Goal: Use online tool/utility: Utilize a website feature to perform a specific function

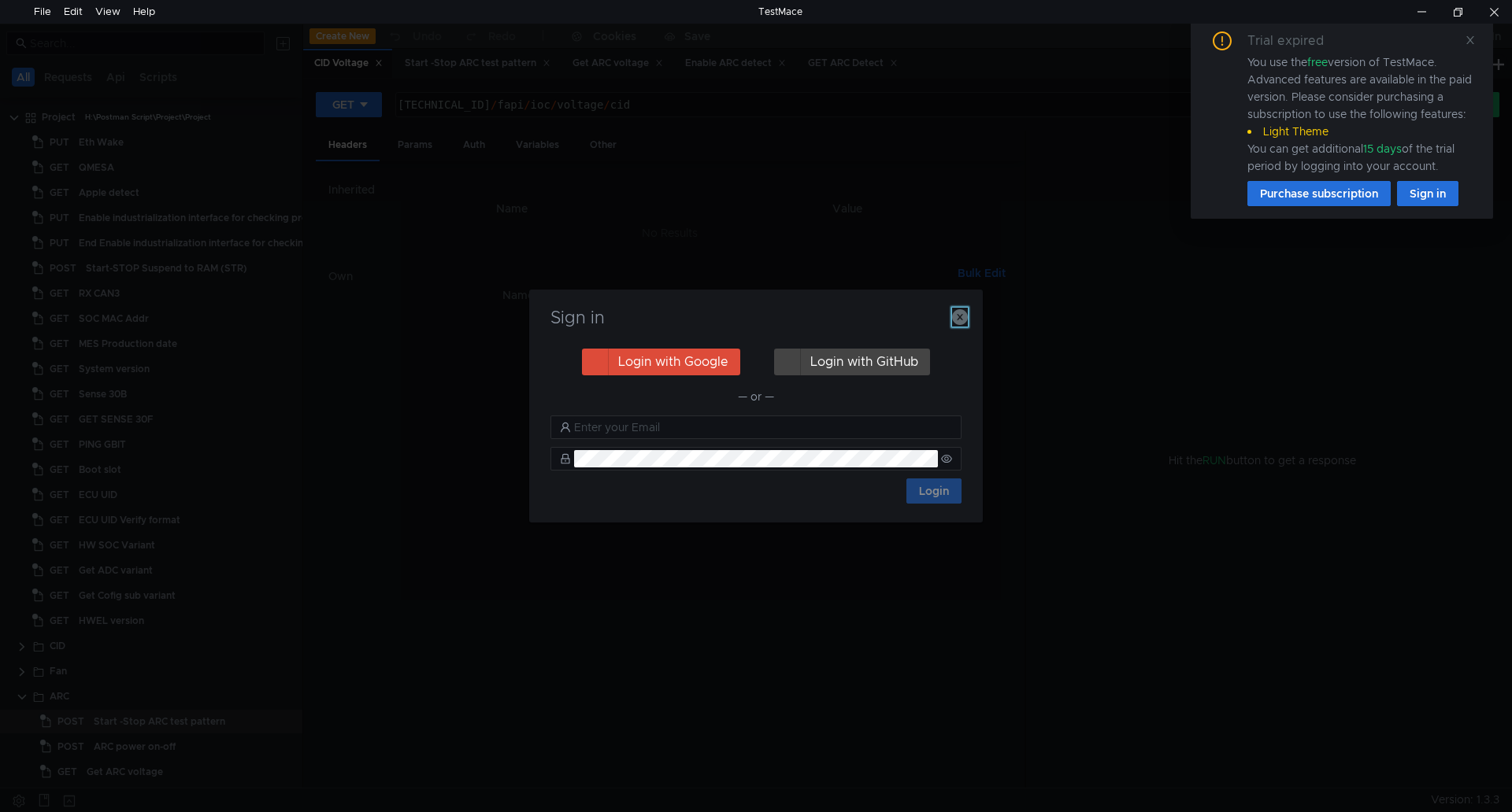
click at [962, 311] on icon "button" at bounding box center [960, 316] width 16 height 16
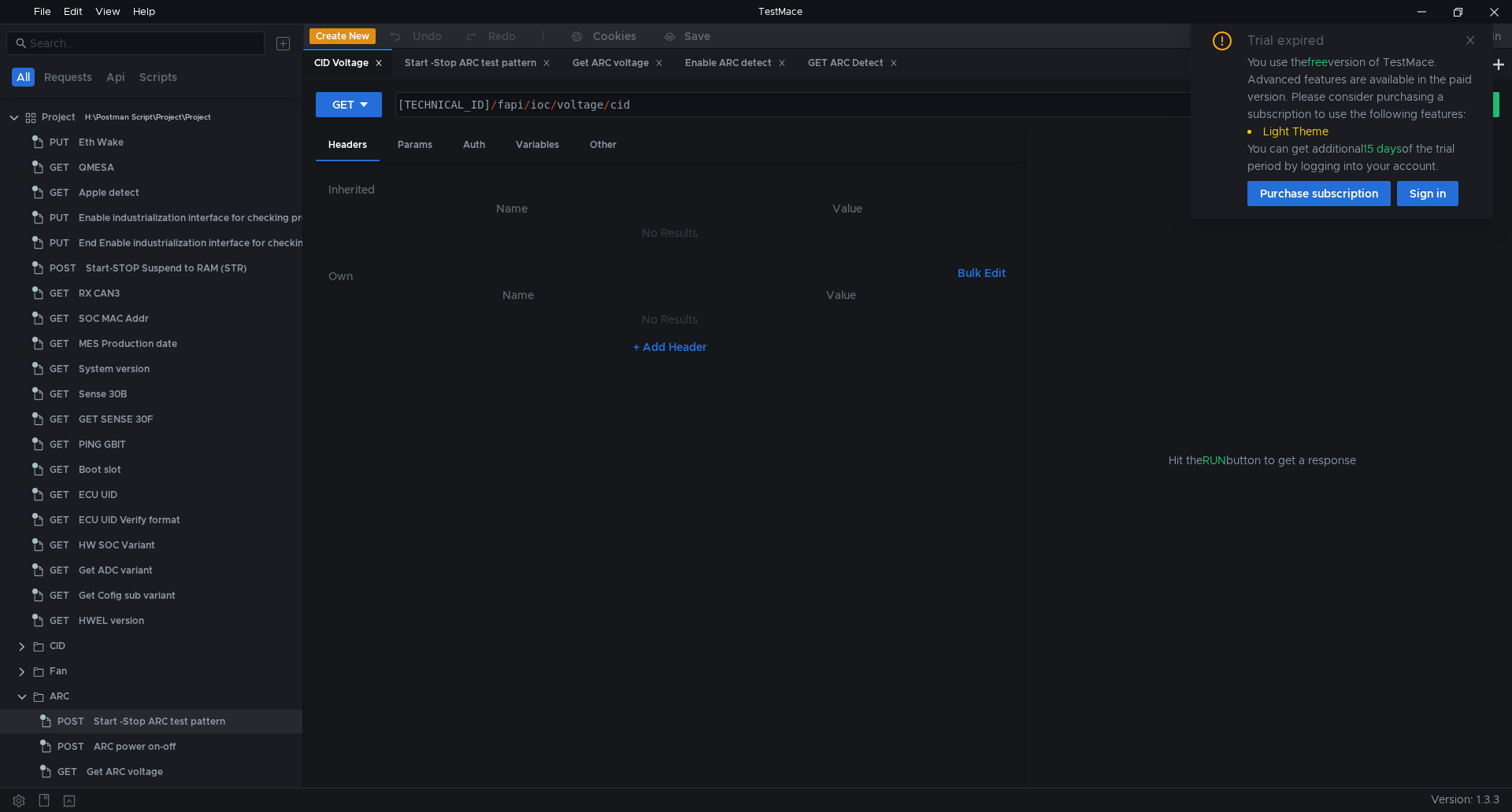
click at [1463, 39] on div "Trial expired You use the free version of TestMace. Advanced features are avail…" at bounding box center [1342, 119] width 265 height 175
click at [1464, 35] on icon at bounding box center [1470, 40] width 11 height 11
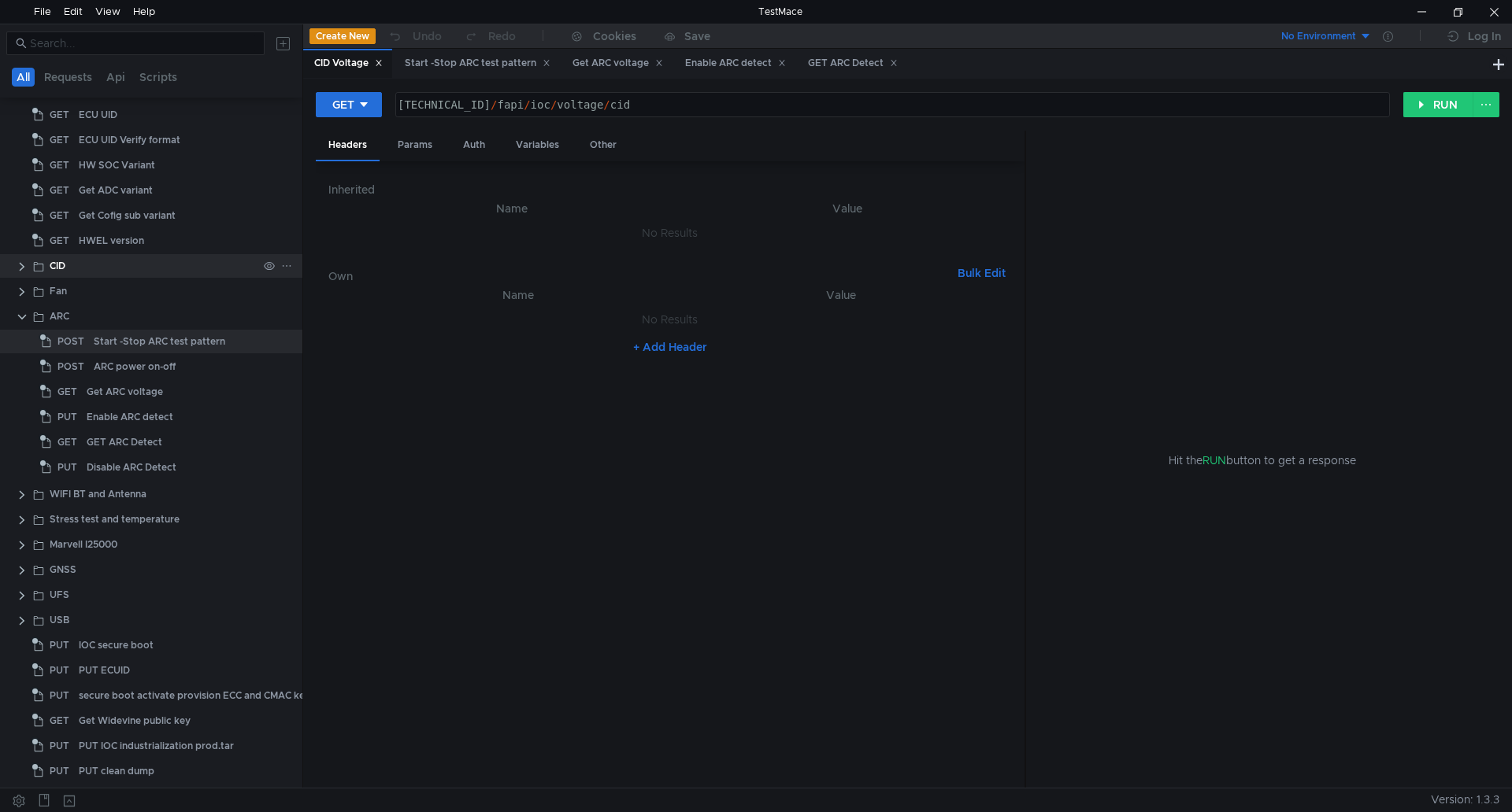
scroll to position [454, 0]
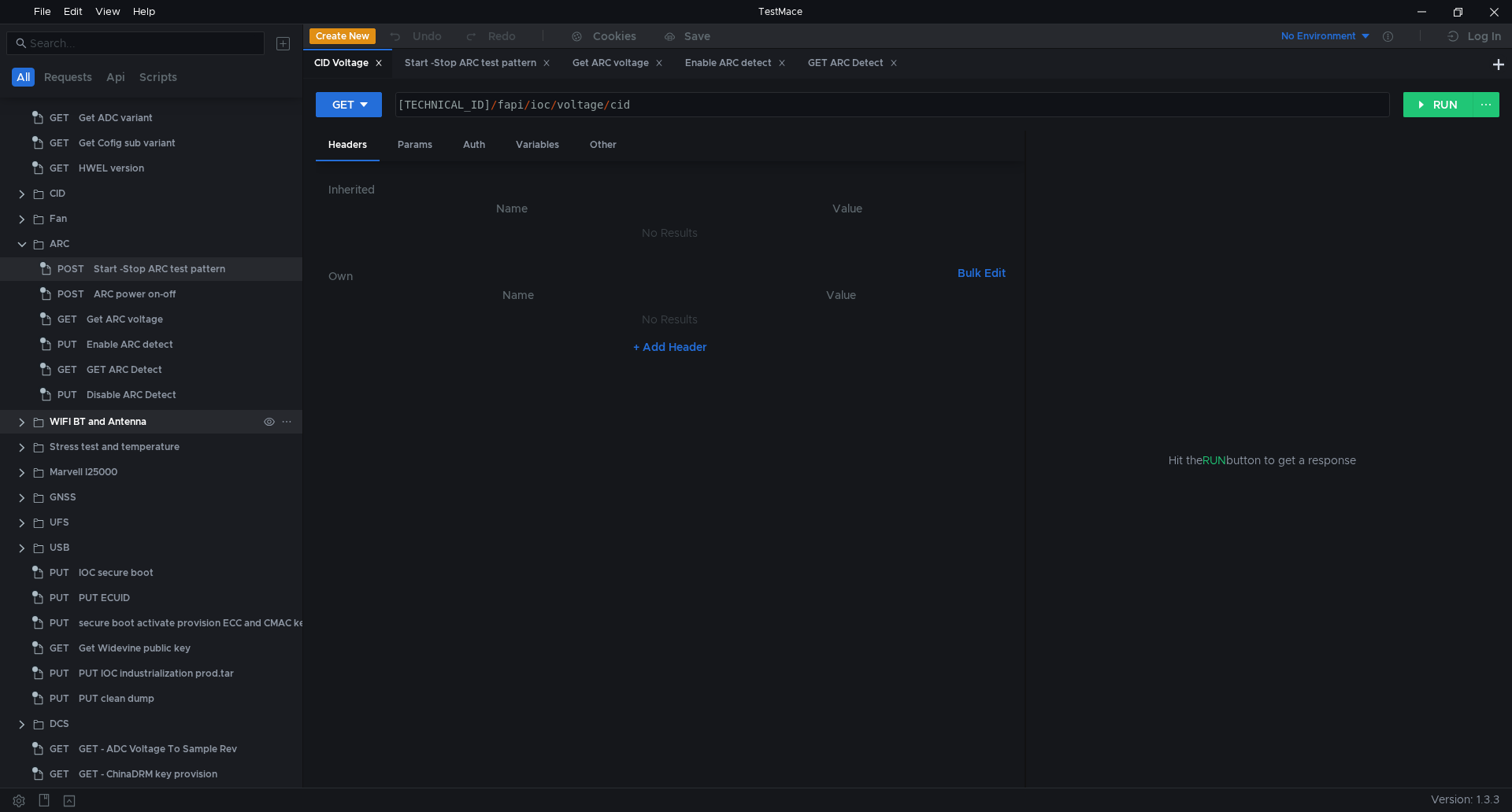
click at [23, 419] on clr-icon at bounding box center [22, 421] width 12 height 12
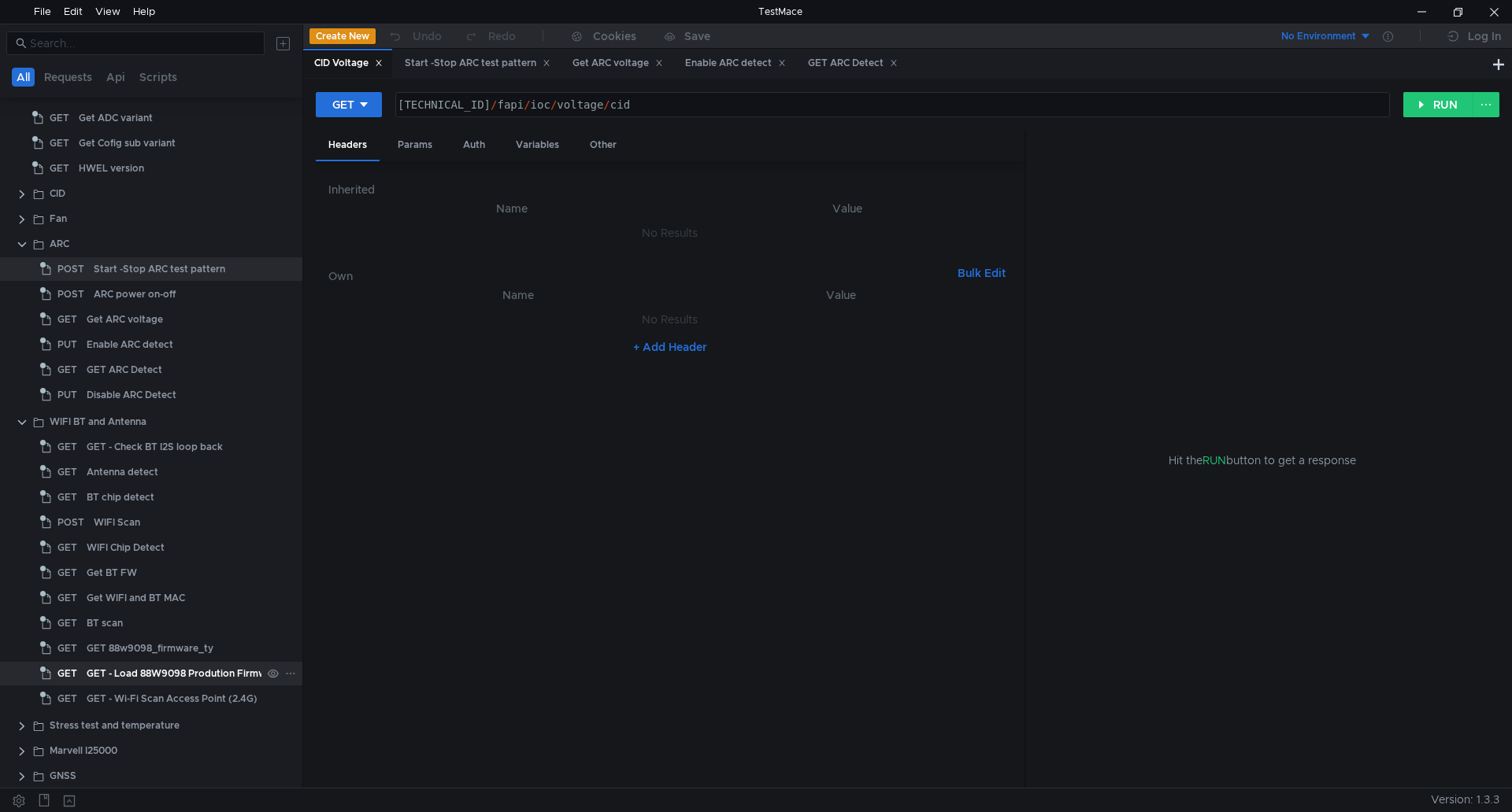
click at [211, 668] on div "GET - Load 88W9098 Prodution Firmware" at bounding box center [183, 673] width 194 height 23
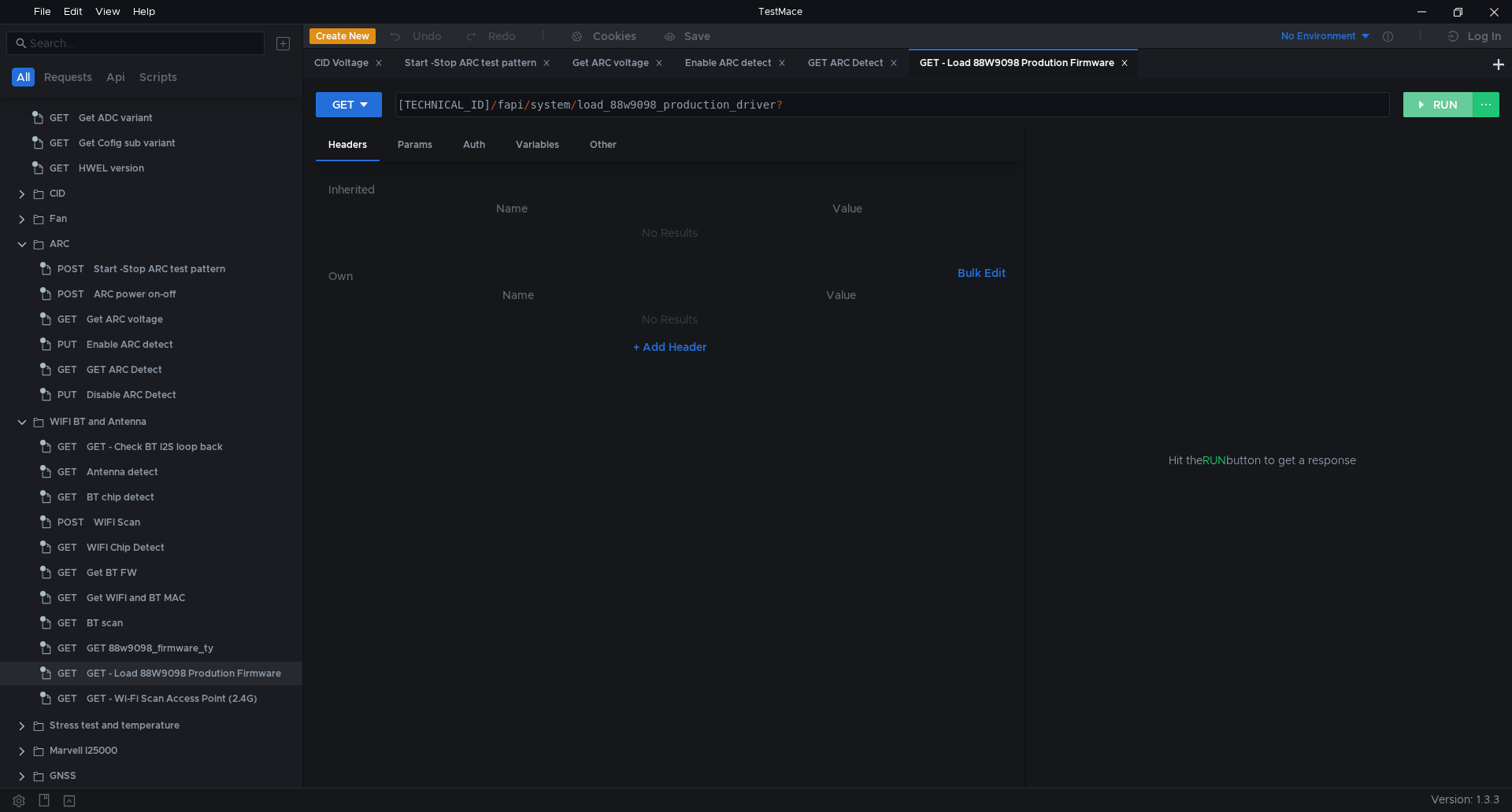
click at [1459, 105] on button "RUN" at bounding box center [1438, 104] width 70 height 25
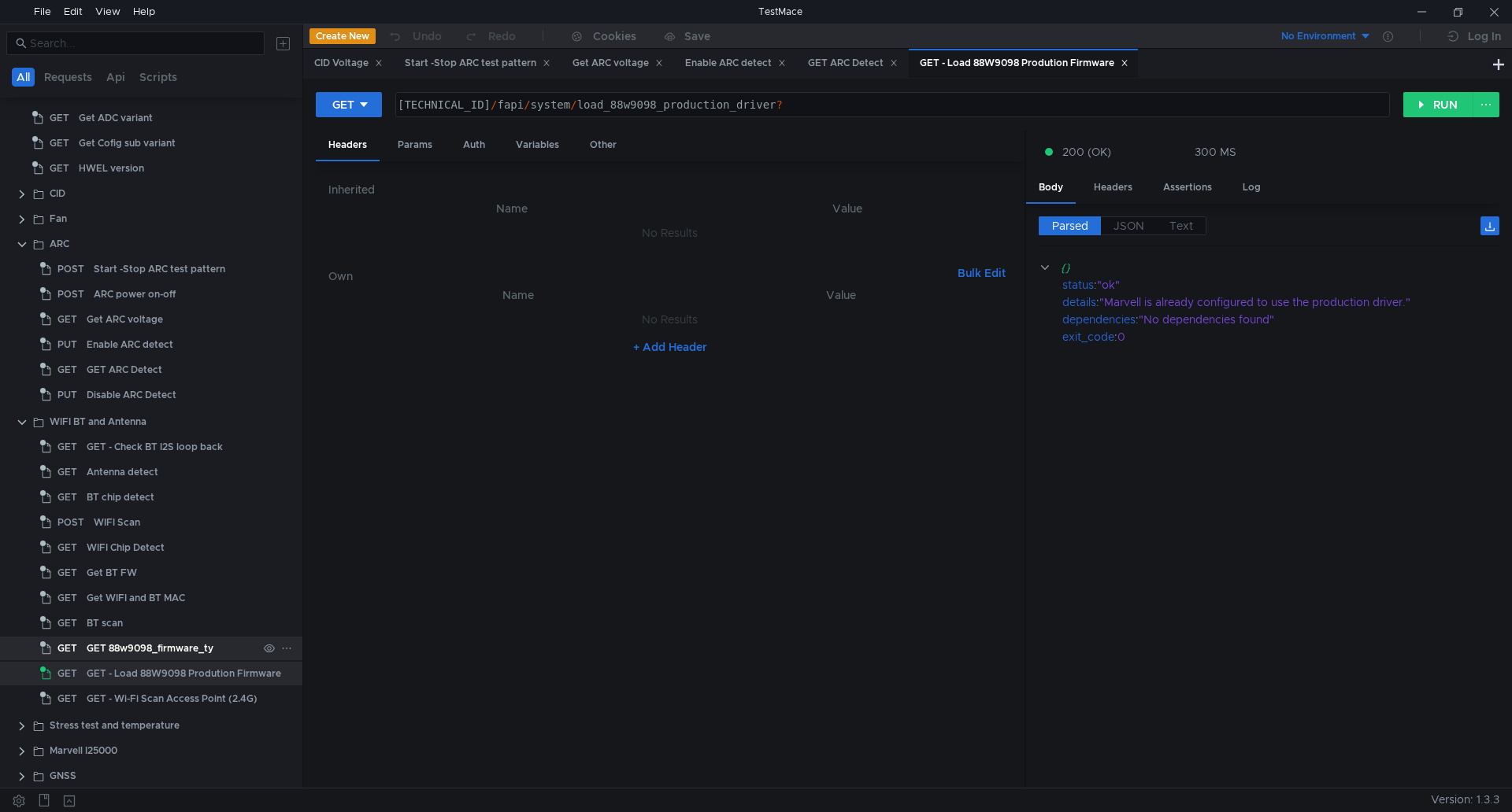
click at [163, 646] on div "GET 88w9098_firmware_ty" at bounding box center [149, 648] width 127 height 23
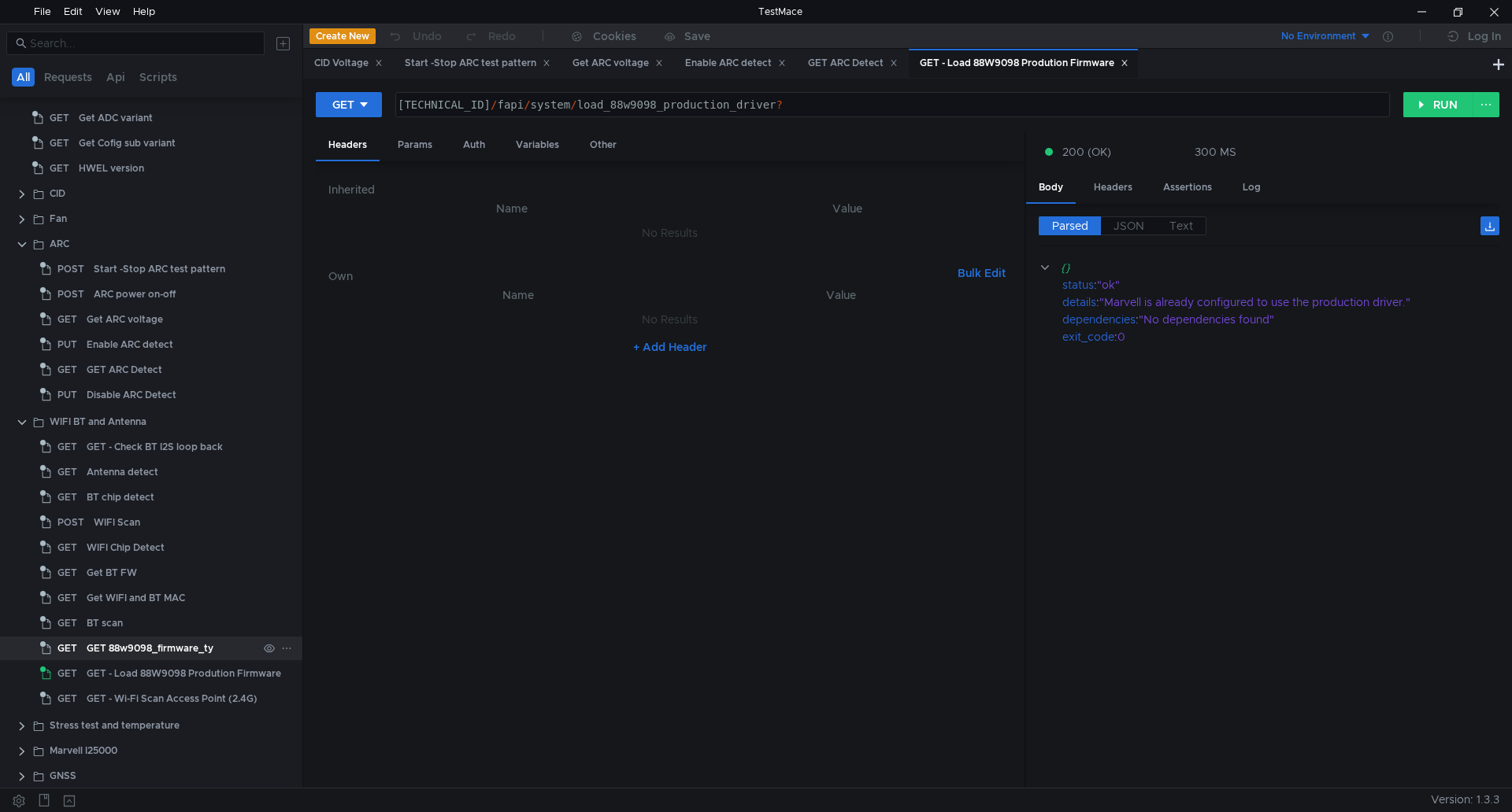
click at [163, 646] on div "GET 88w9098_firmware_ty" at bounding box center [149, 648] width 127 height 23
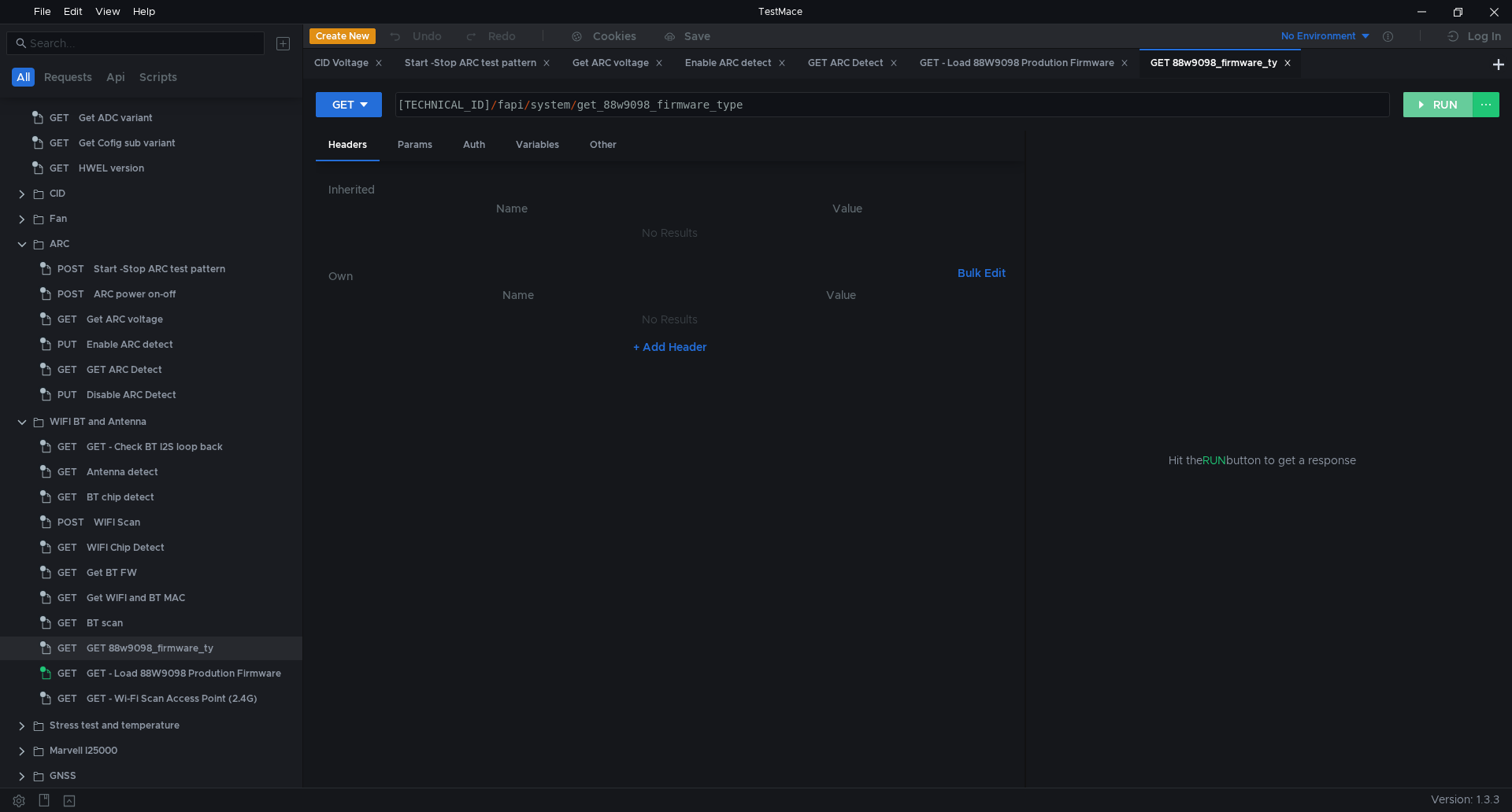
click at [1454, 107] on button "RUN" at bounding box center [1438, 104] width 70 height 25
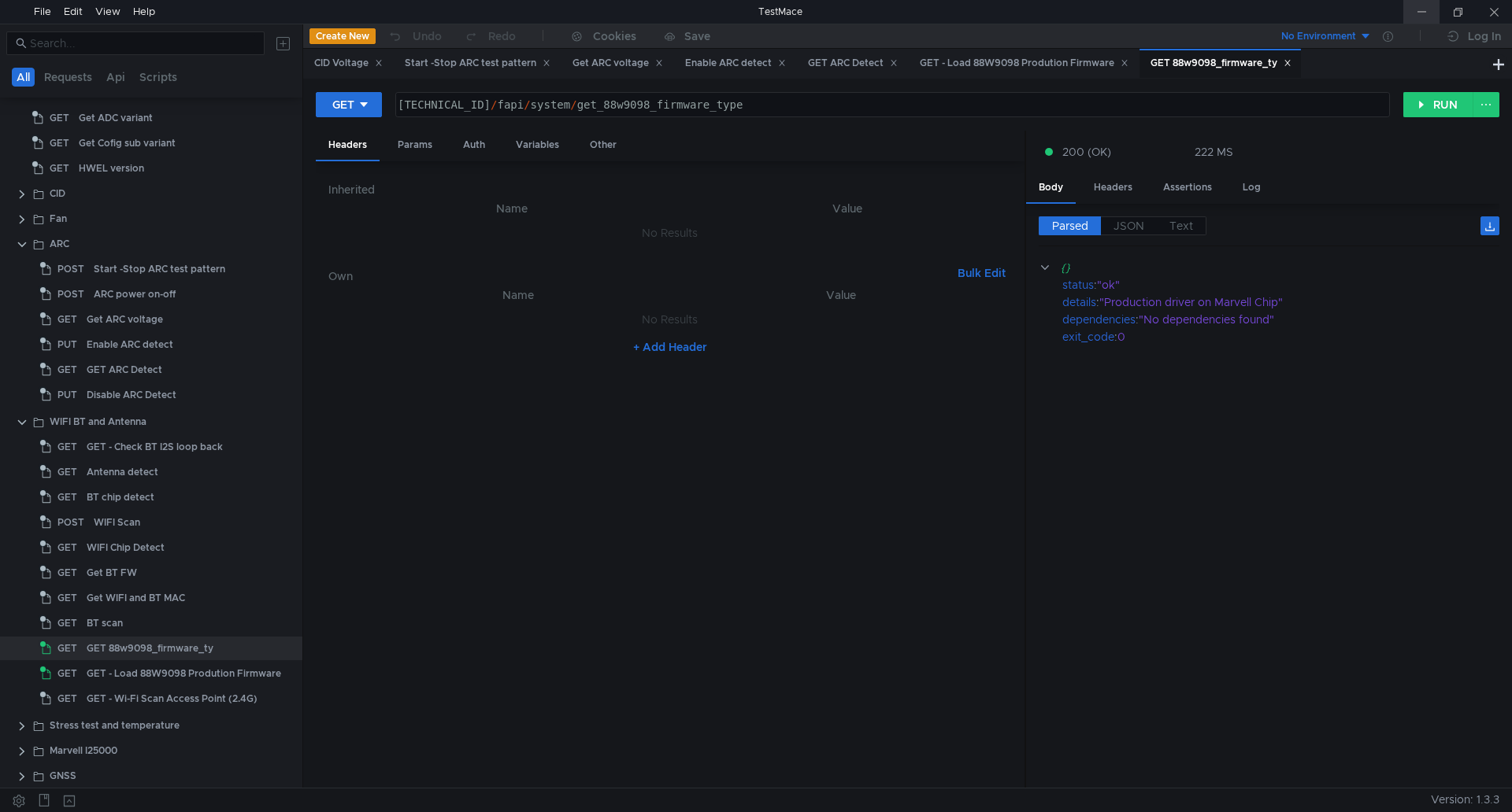
click at [1429, 10] on div at bounding box center [1421, 11] width 37 height 23
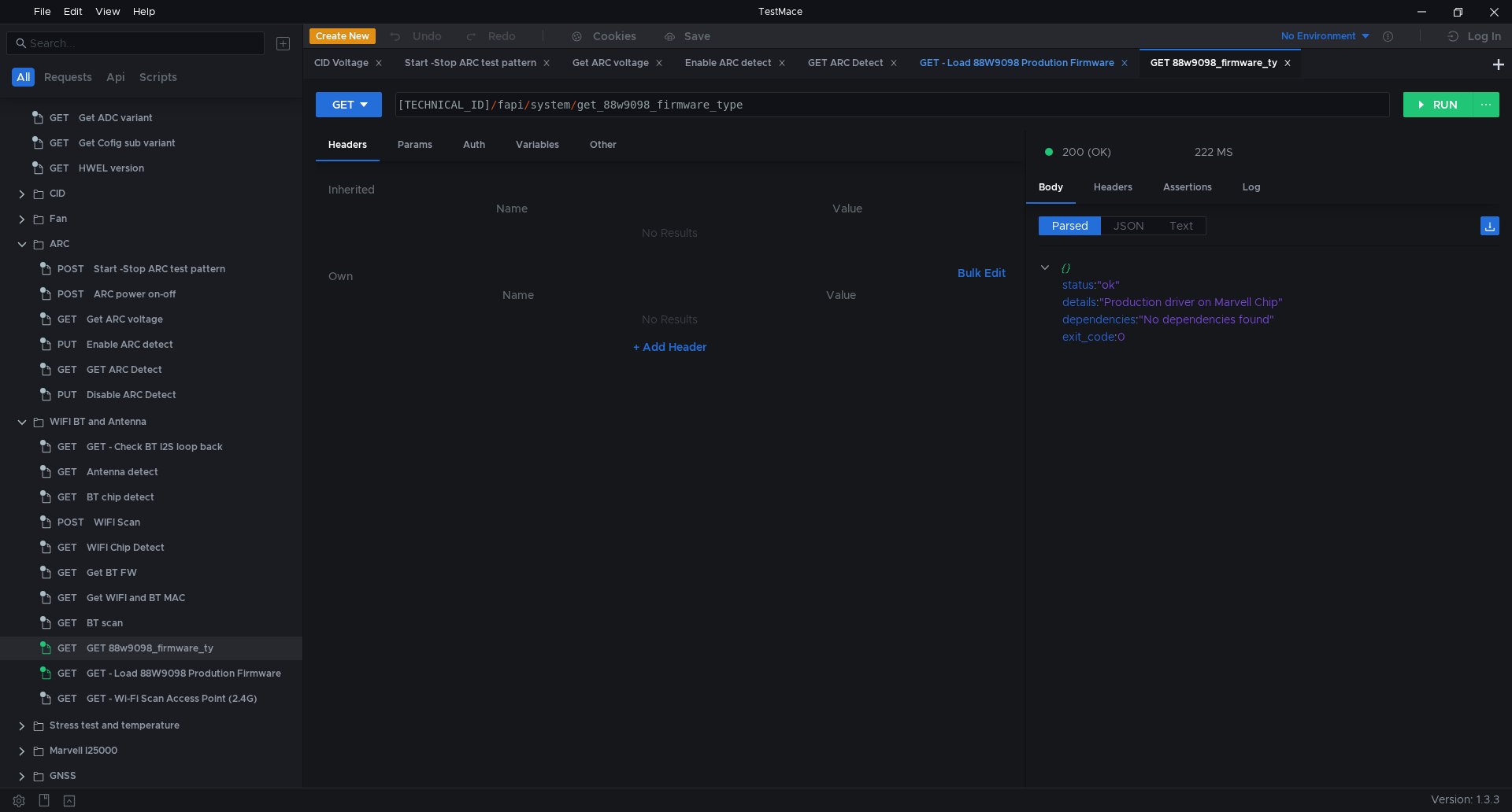
click at [1006, 69] on div "GET - Load 88W9098 Prodution Firmware" at bounding box center [1024, 64] width 208 height 17
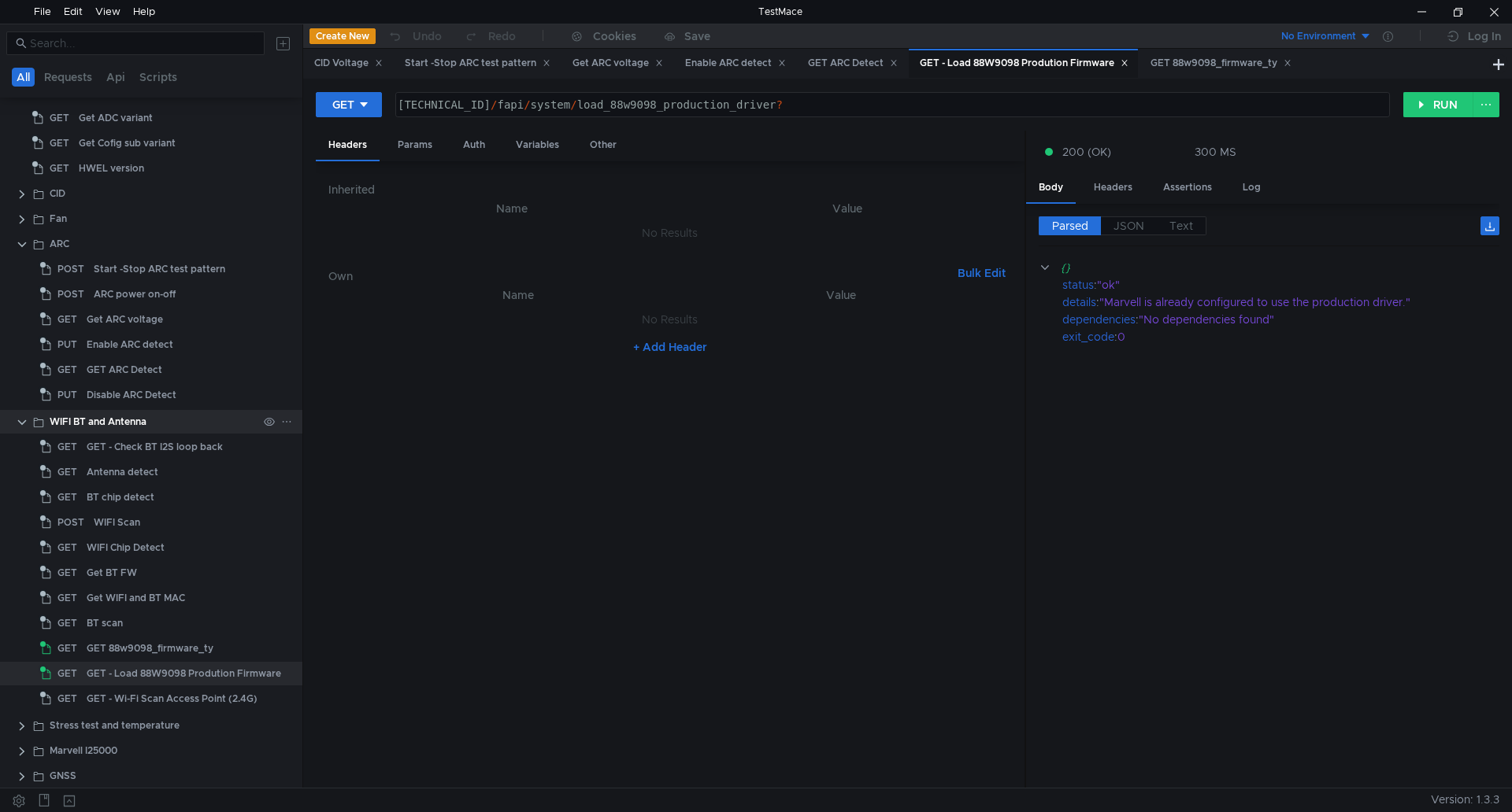
click at [281, 424] on icon at bounding box center [286, 421] width 11 height 11
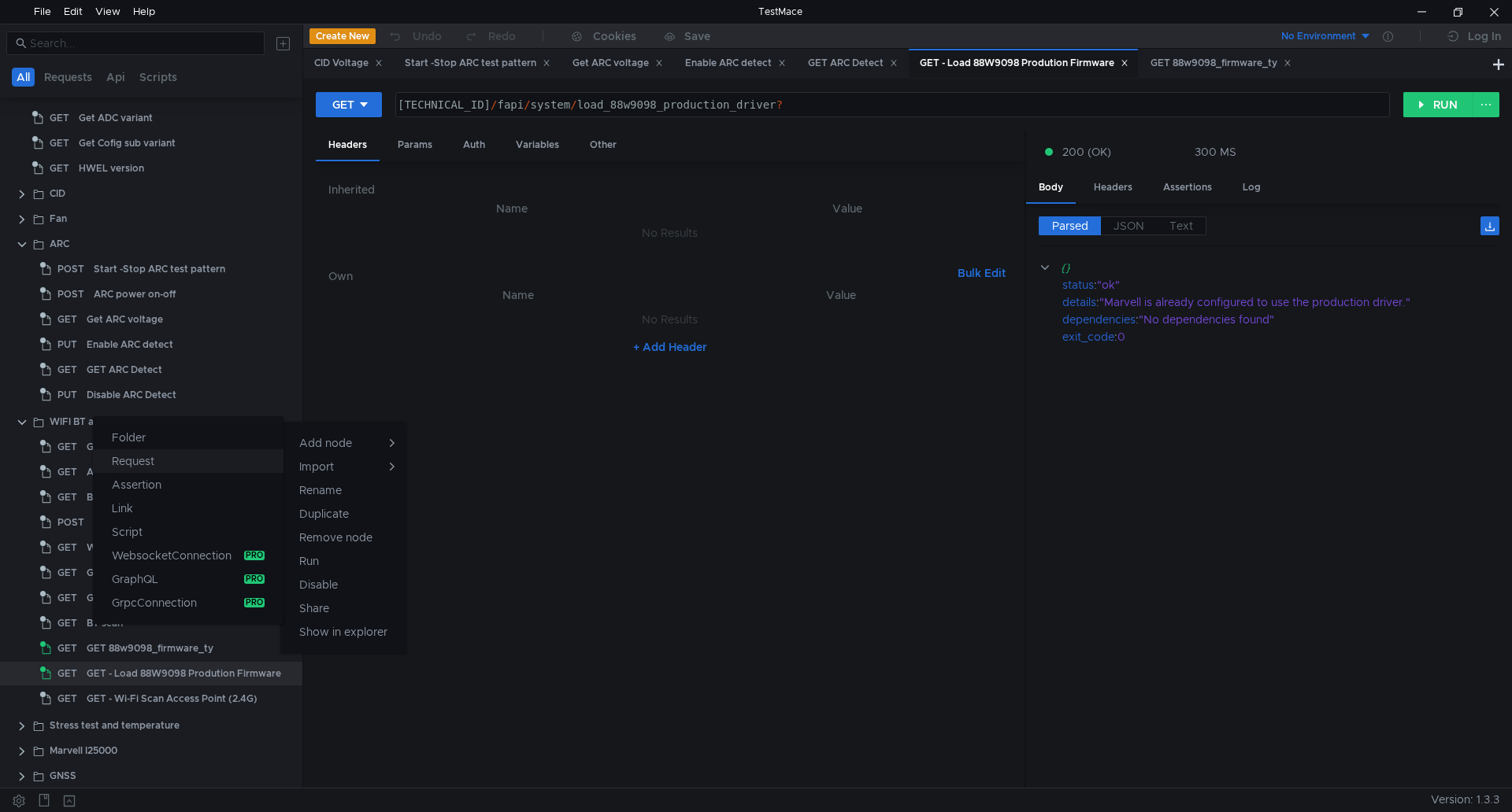
click at [208, 465] on button "Request" at bounding box center [188, 461] width 191 height 23
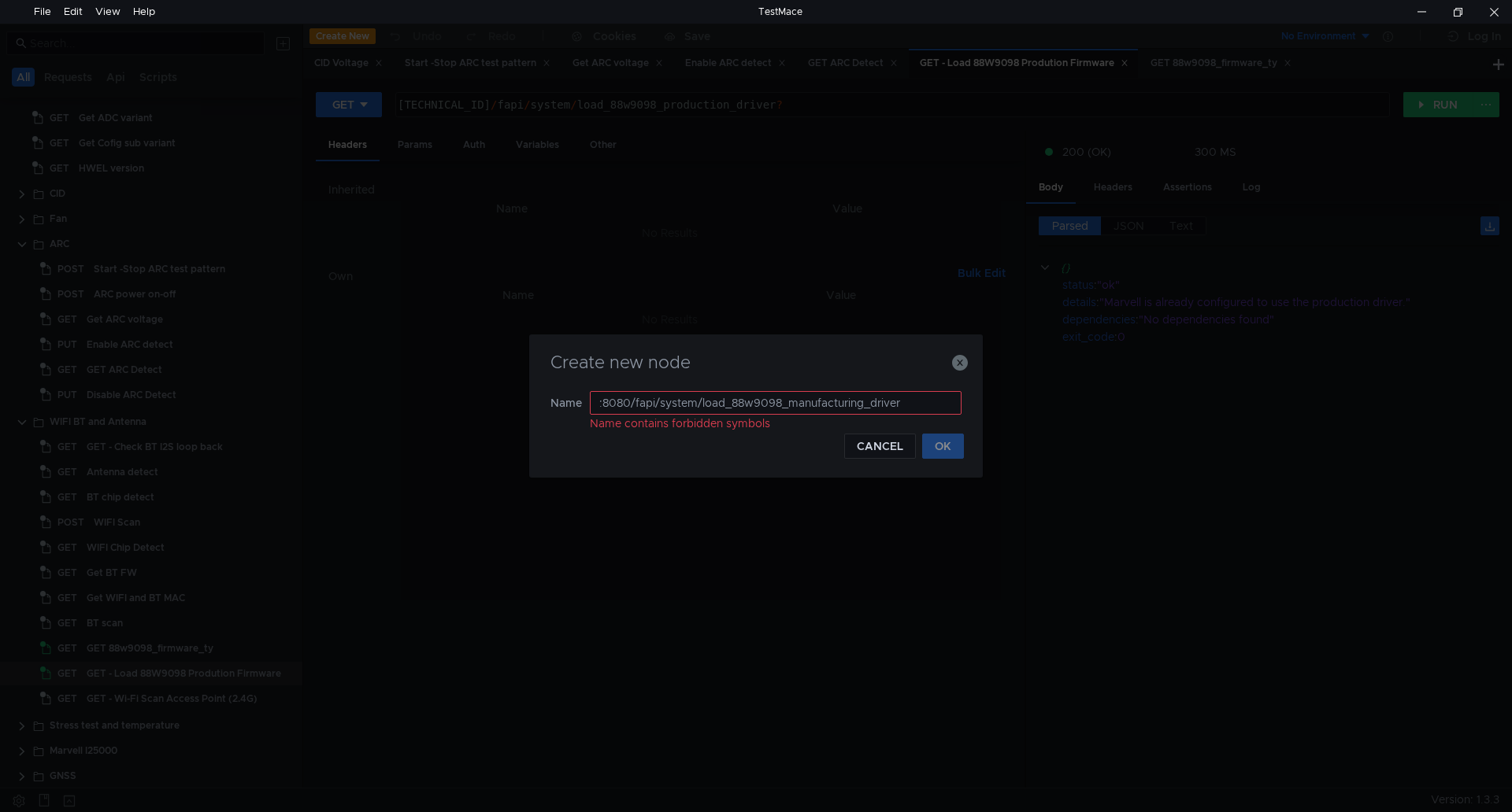
drag, startPoint x: 702, startPoint y: 401, endPoint x: 447, endPoint y: 398, distance: 255.0
click at [447, 398] on div "Create new node Name :8080/fapi/system/load_88w9098_manufacturing_driver Name c…" at bounding box center [756, 406] width 1512 height 812
type input "load_88w9098_manufacturing_driver"
click at [942, 442] on button "OK" at bounding box center [943, 446] width 41 height 25
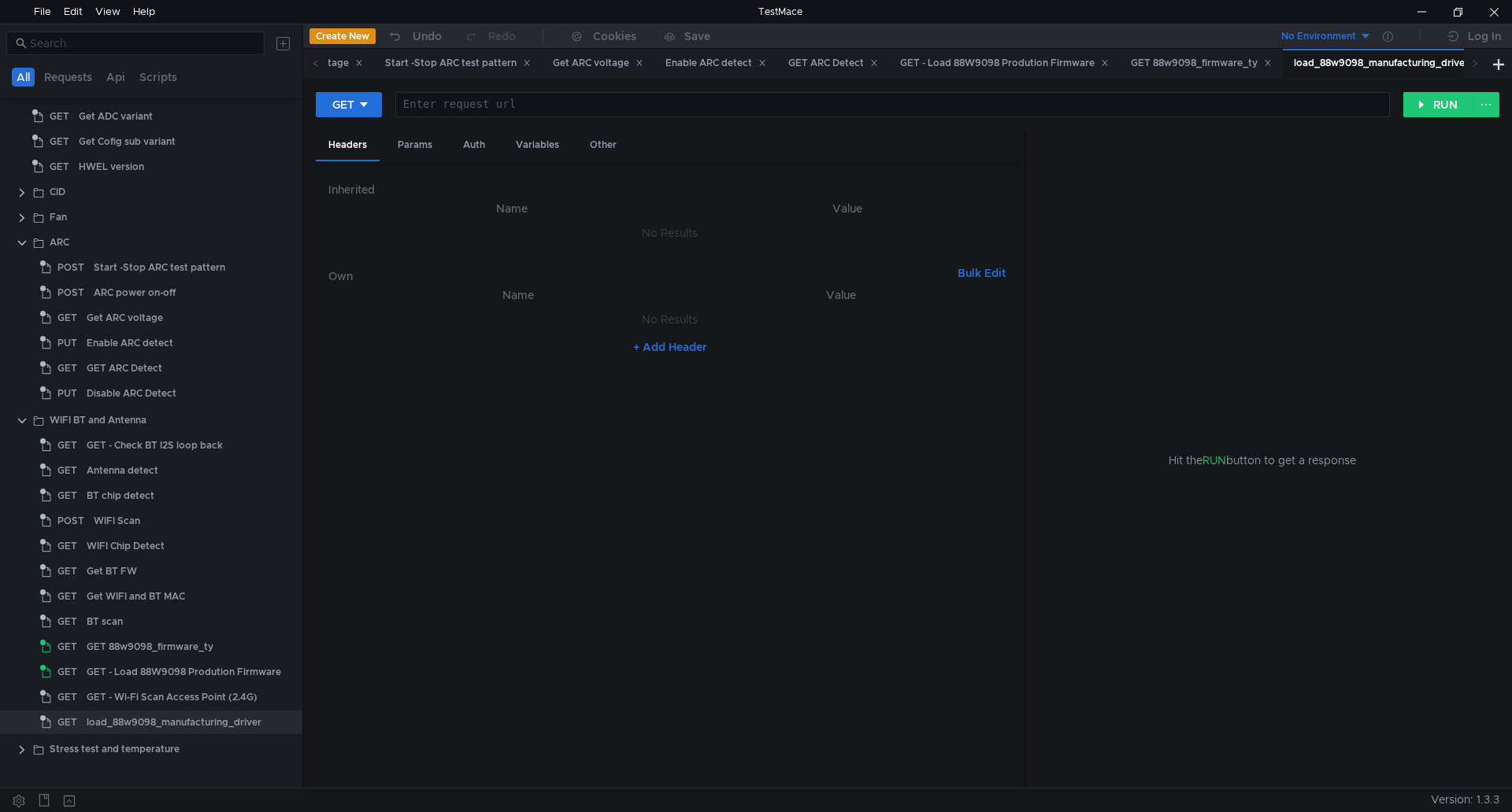
scroll to position [0, 0]
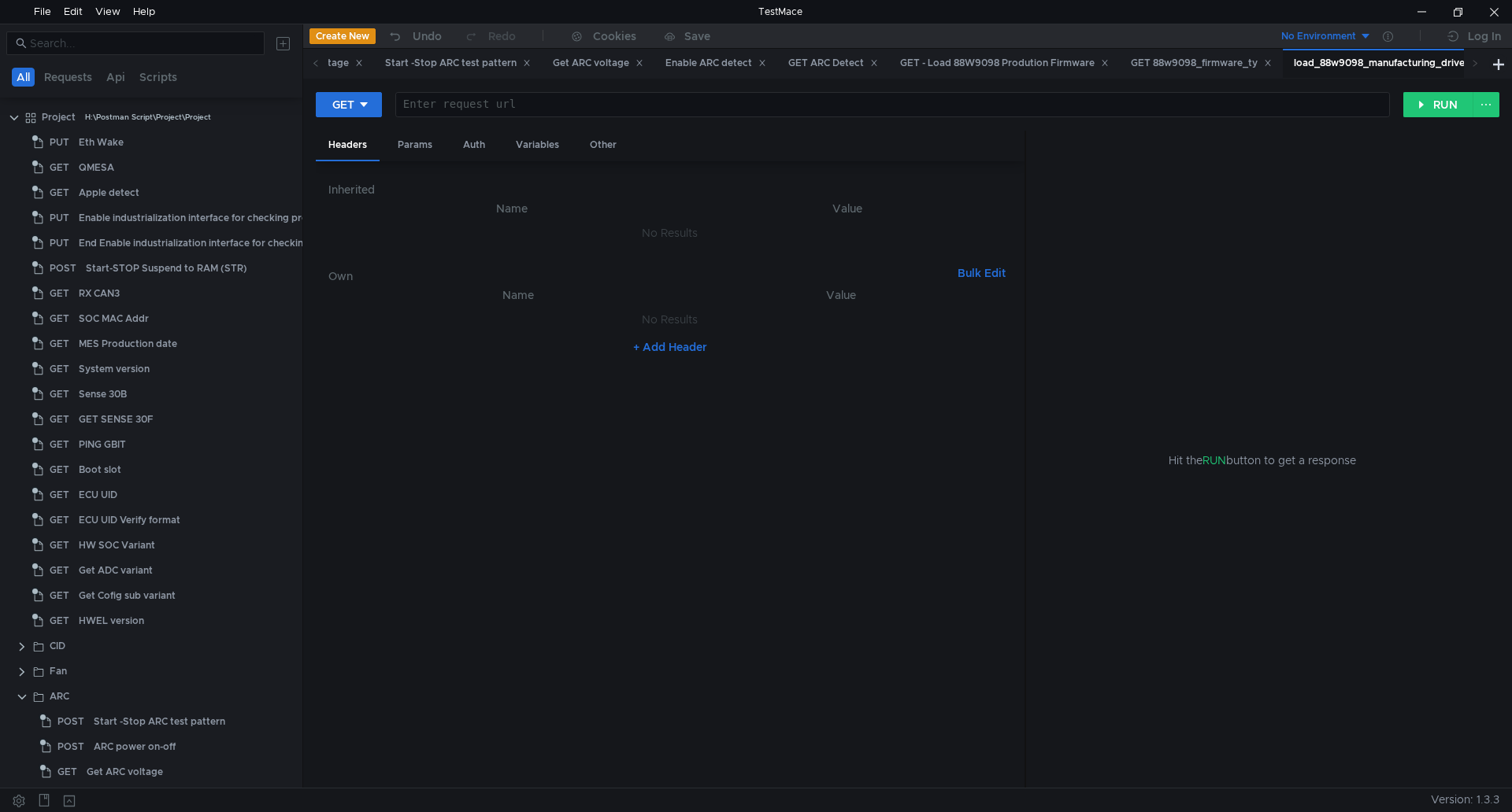
click at [471, 103] on div at bounding box center [890, 117] width 993 height 38
paste textarea ":8080/fapi/system/load_88w9098_manufacturing_driver"
type textarea "[TECHNICAL_ID]/fapi/system/load_88w9098_manufacturing_driver"
click at [1436, 104] on button "RUN" at bounding box center [1438, 104] width 70 height 25
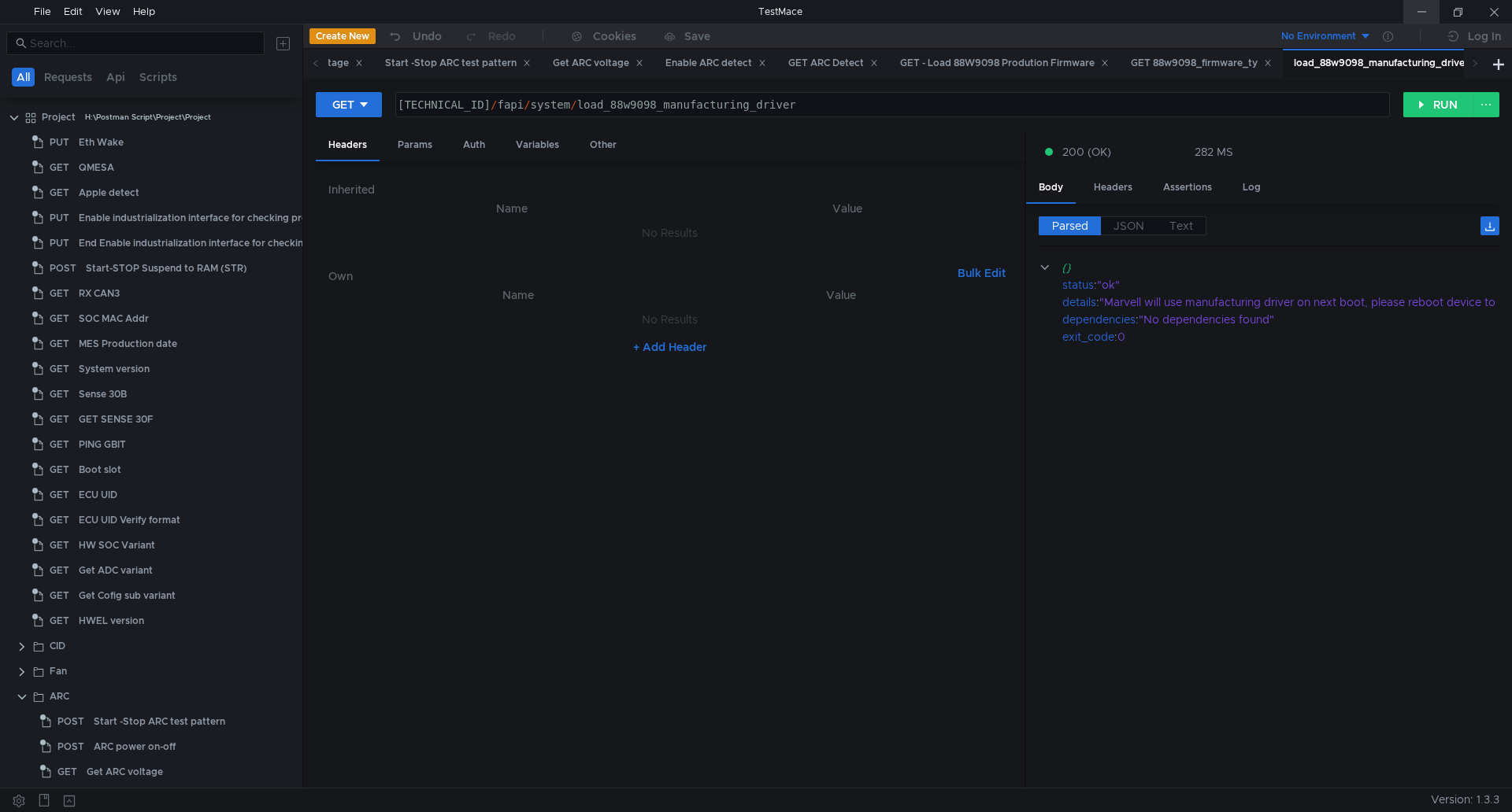
click at [1420, 4] on div at bounding box center [1421, 11] width 37 height 23
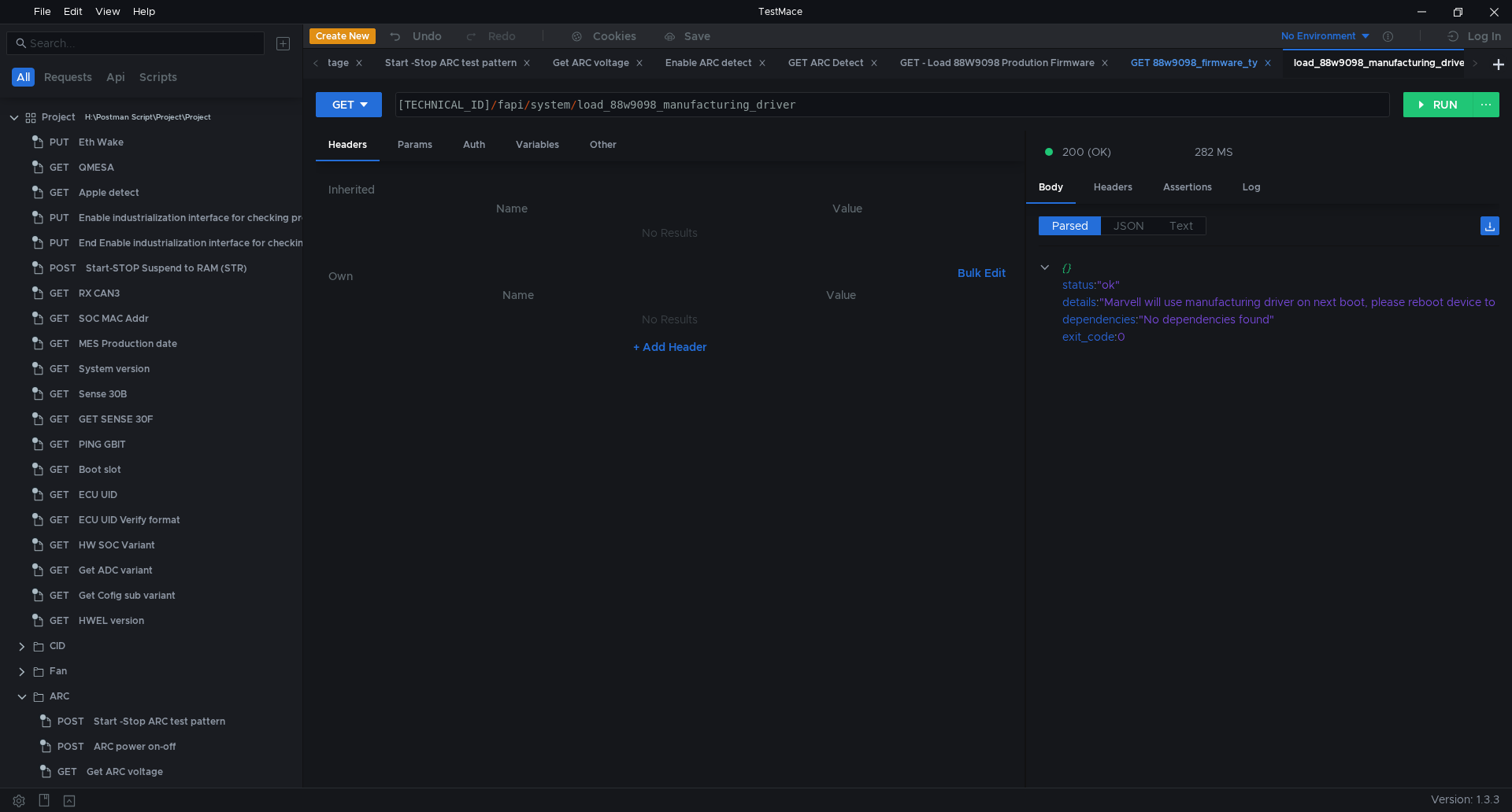
click at [1216, 58] on div "GET 88w9098_firmware_ty" at bounding box center [1201, 64] width 141 height 17
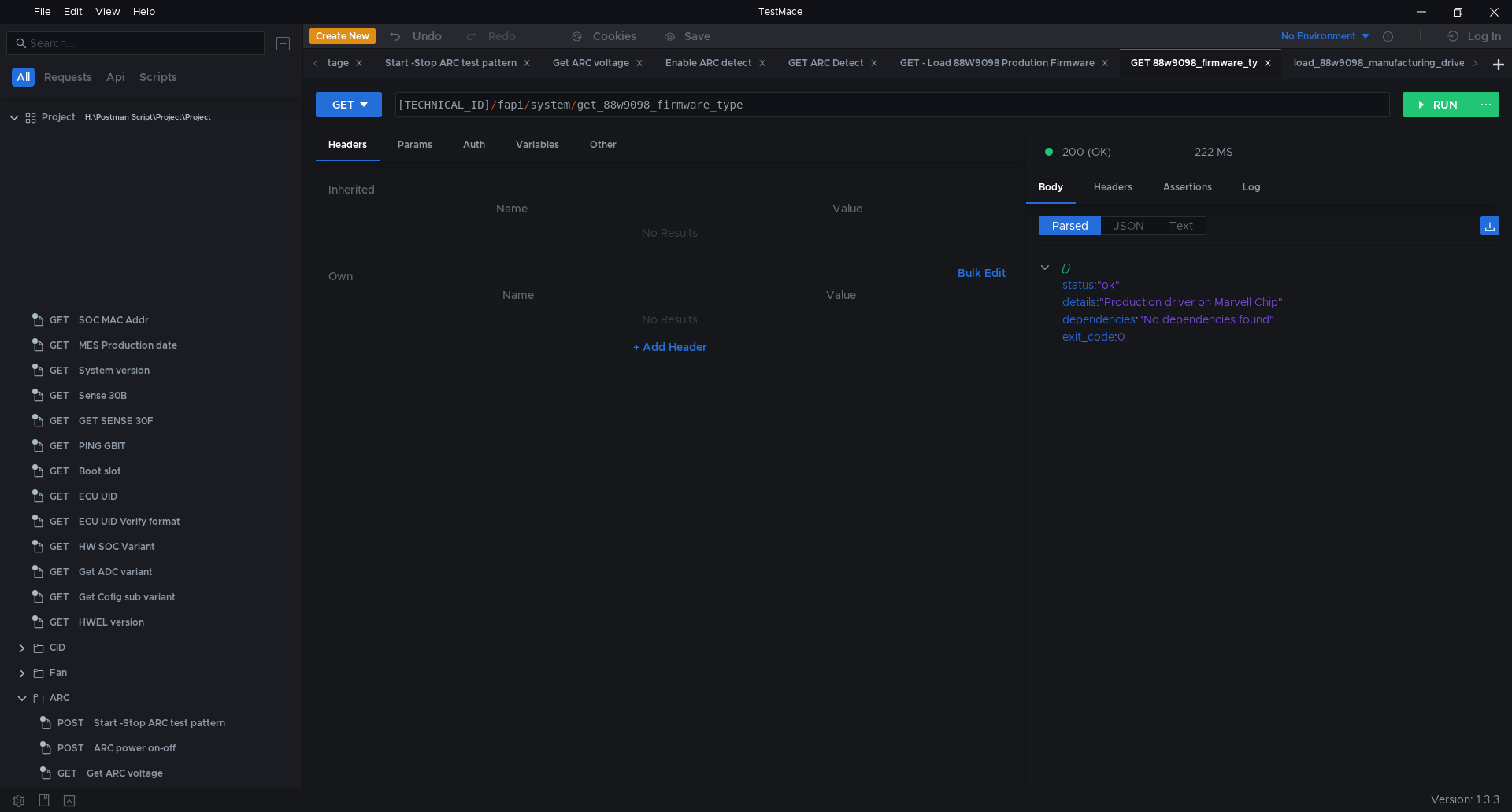
scroll to position [646, 0]
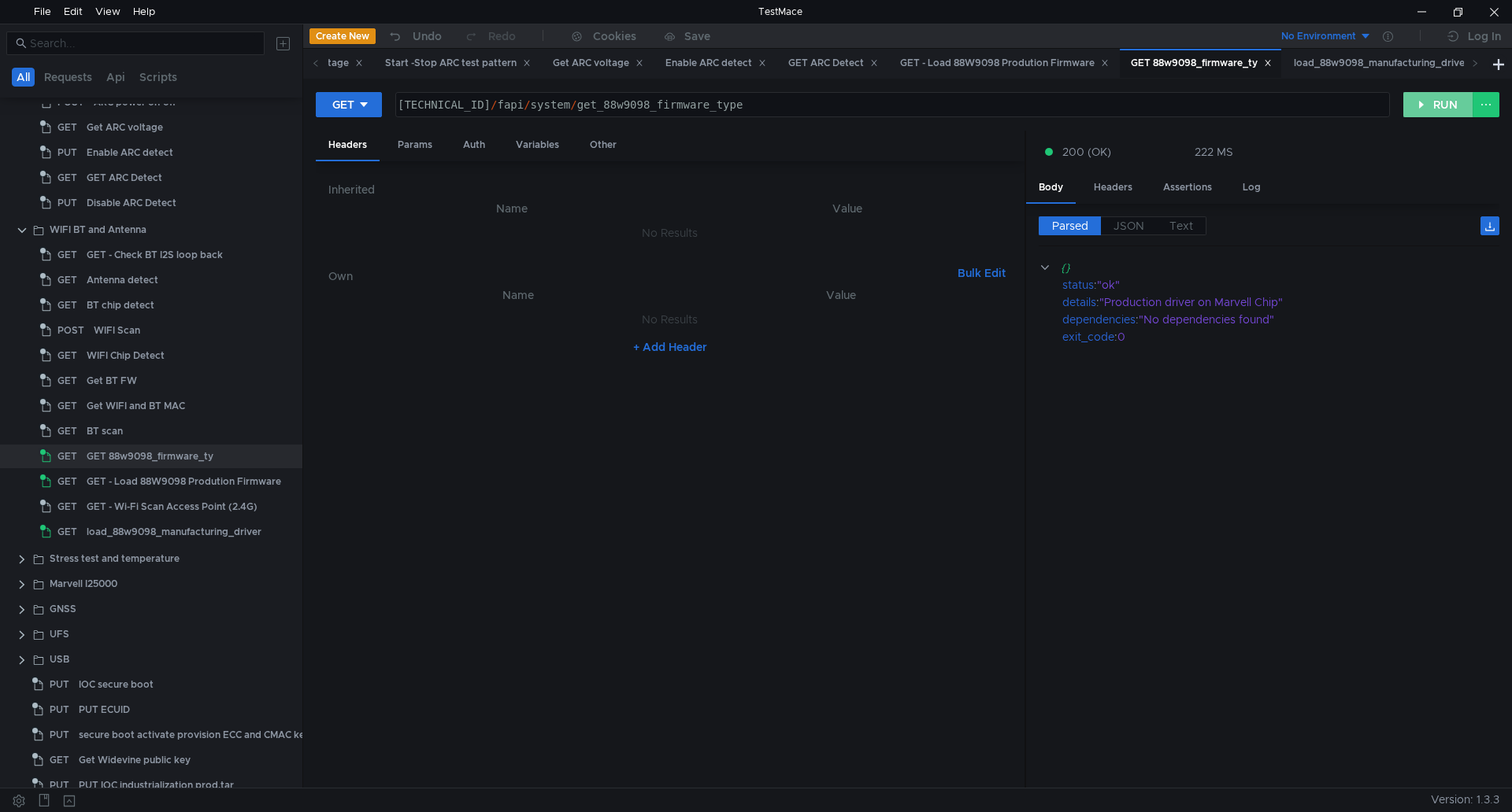
click at [1458, 104] on button "RUN" at bounding box center [1438, 104] width 70 height 25
click at [1028, 58] on div "GET - Load 88W9098 Prodution Firmware" at bounding box center [1004, 64] width 208 height 17
click at [1438, 103] on button "RUN" at bounding box center [1438, 104] width 70 height 25
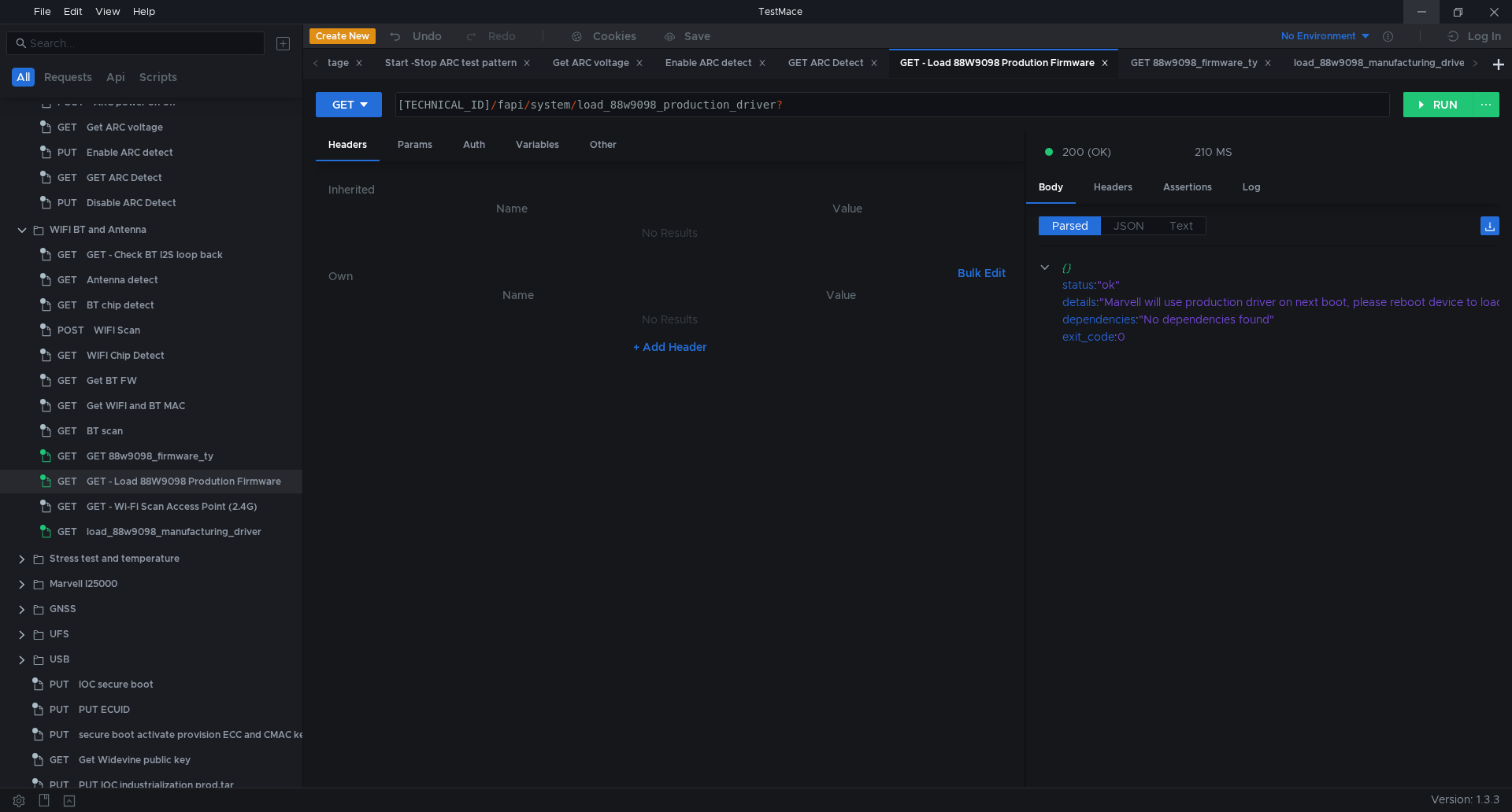
click at [1424, 13] on div at bounding box center [1421, 11] width 37 height 23
